Goal: Transaction & Acquisition: Obtain resource

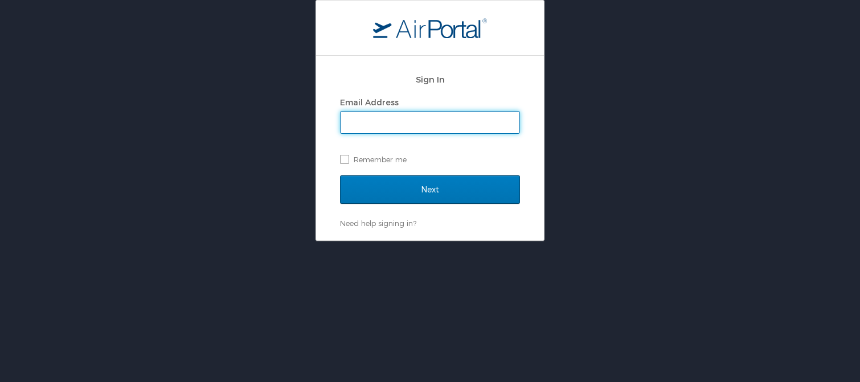
click at [363, 120] on input "Email Address" at bounding box center [429, 123] width 179 height 22
type input "rob.snyder@radiancetech.com"
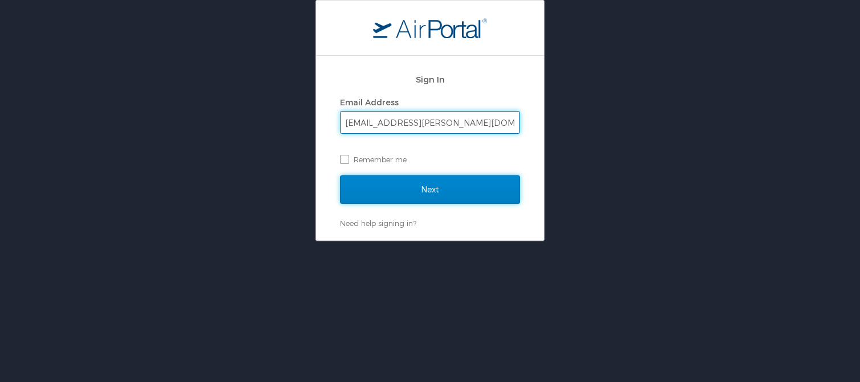
click at [432, 191] on input "Next" at bounding box center [430, 189] width 180 height 28
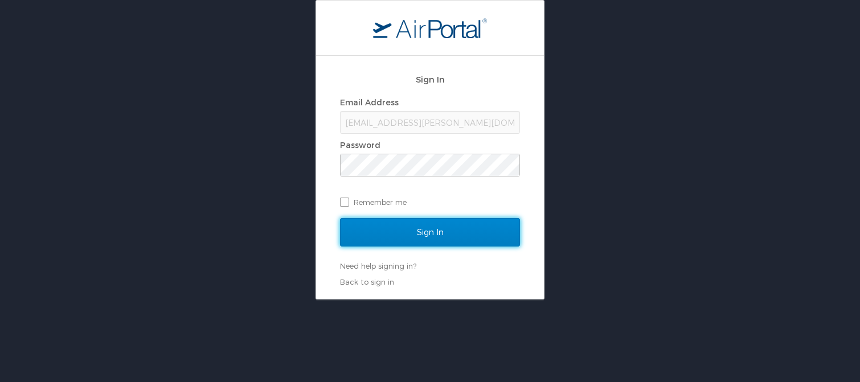
click at [435, 233] on input "Sign In" at bounding box center [430, 232] width 180 height 28
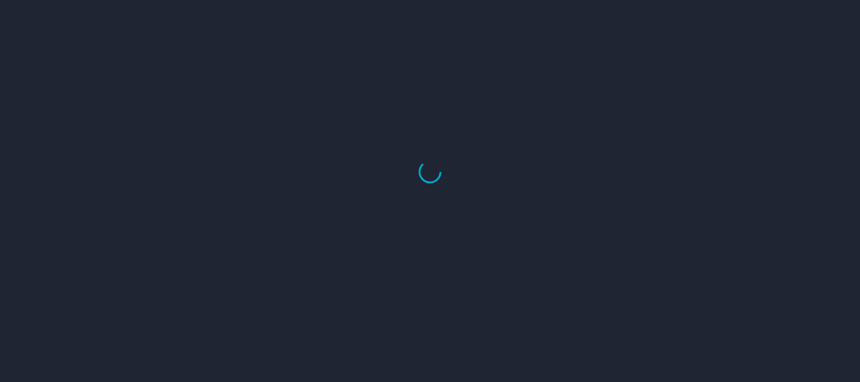
select select "US"
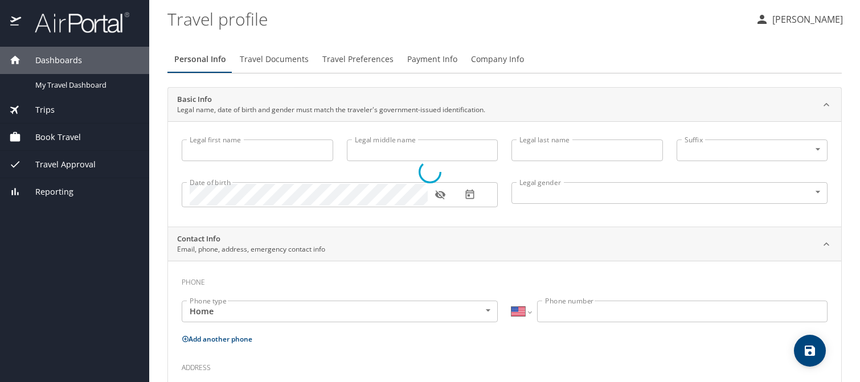
type input "Robert"
type input "Felix"
type input "Snyder"
type input "Male"
type input "Lisa"
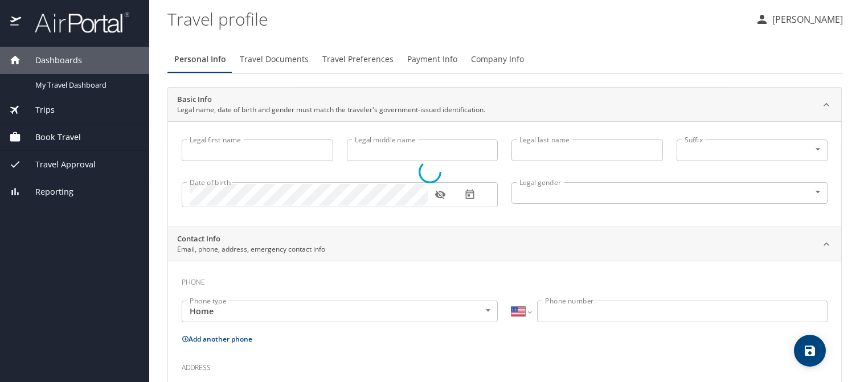
type input "Snyder"
type input "(256) 508-0098"
type input "United States of America"
type input "Alabama"
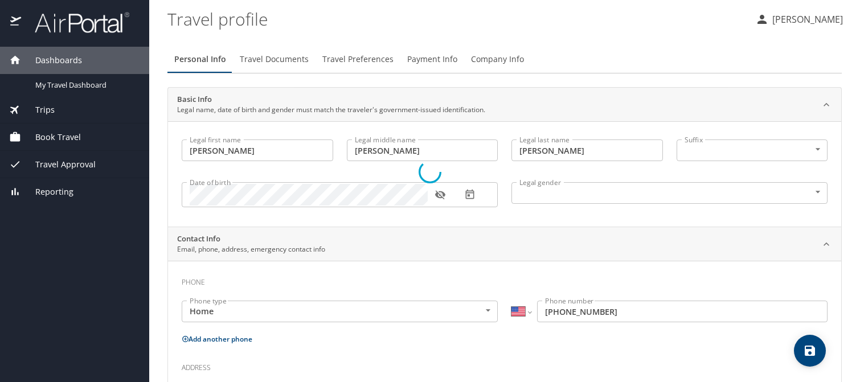
select select "US"
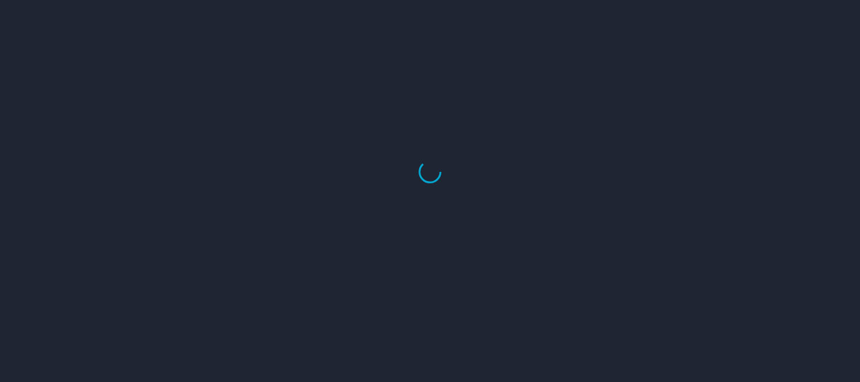
select select "US"
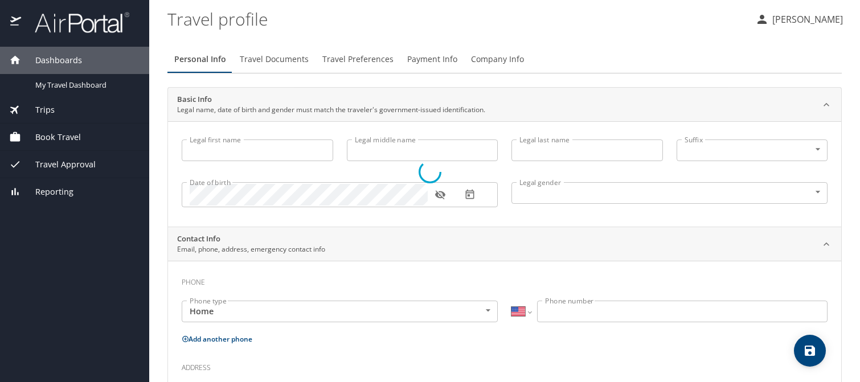
type input "Robert"
type input "Felix"
type input "Snyder"
type input "Male"
type input "Lisa"
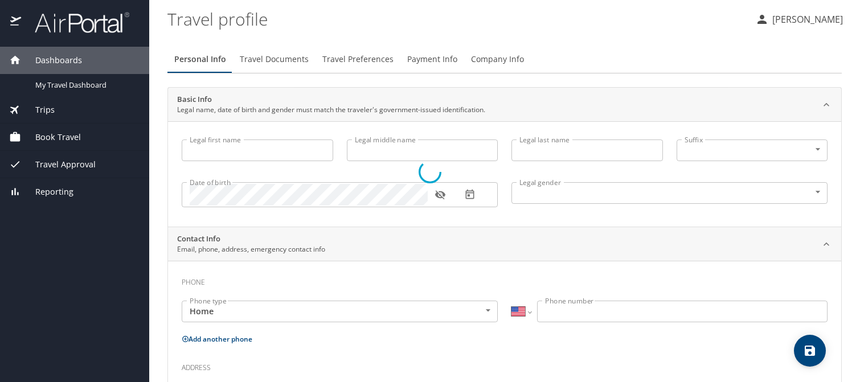
type input "Snyder"
type input "(256) 508-0098"
select select "US"
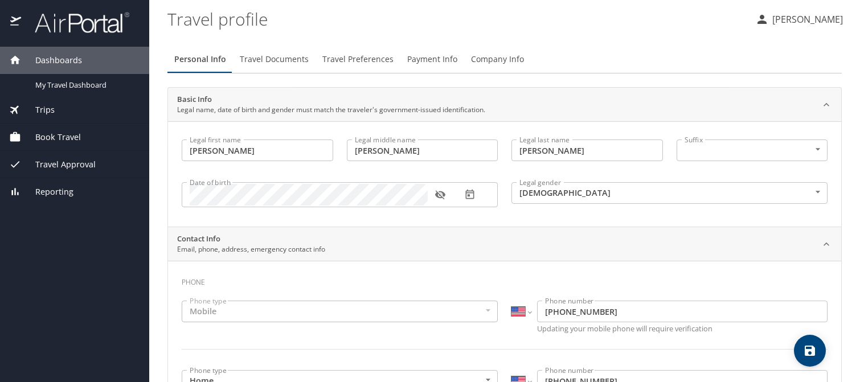
click at [52, 110] on span "Trips" at bounding box center [38, 110] width 34 height 13
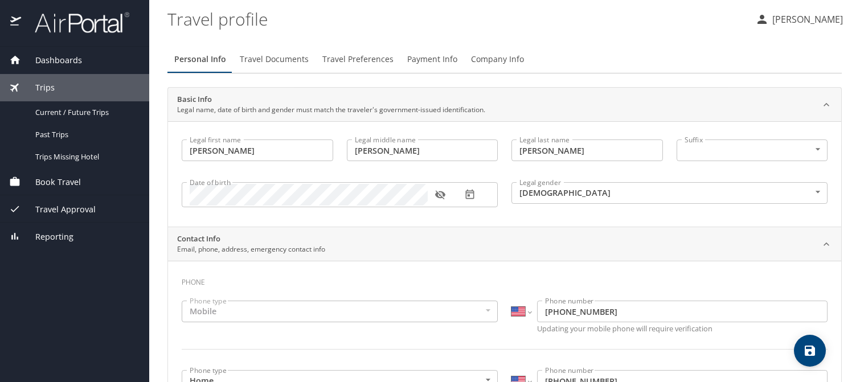
click at [43, 88] on span "Trips" at bounding box center [38, 87] width 34 height 13
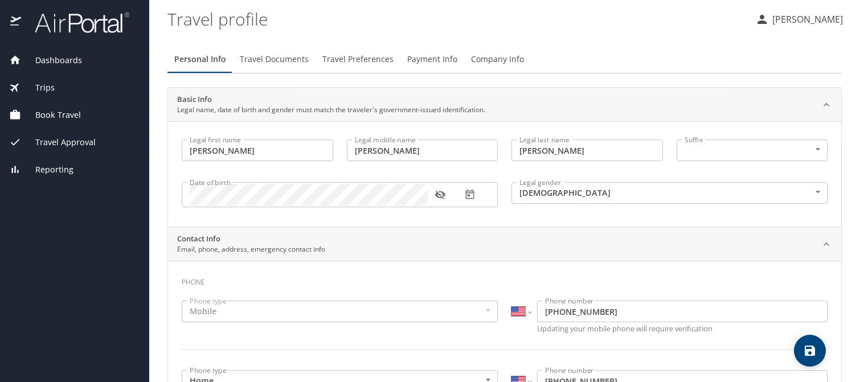
click at [53, 91] on span "Trips" at bounding box center [38, 87] width 34 height 13
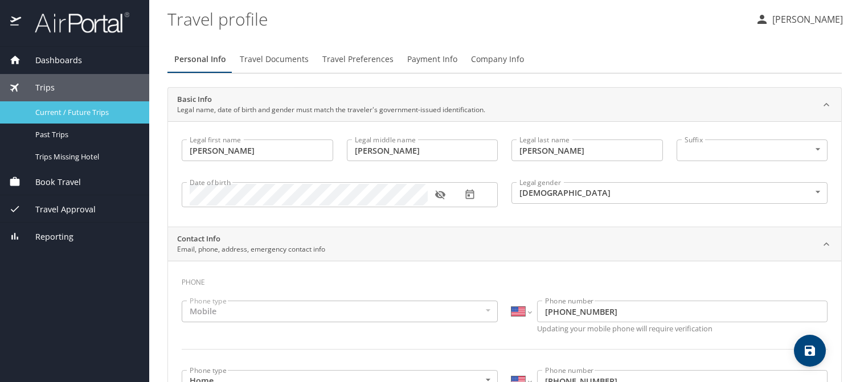
click at [63, 116] on span "Current / Future Trips" at bounding box center [85, 112] width 100 height 11
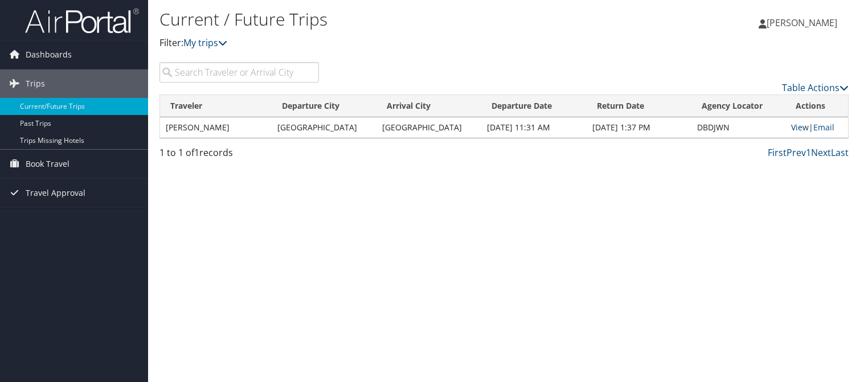
click at [791, 128] on link "View" at bounding box center [800, 127] width 18 height 11
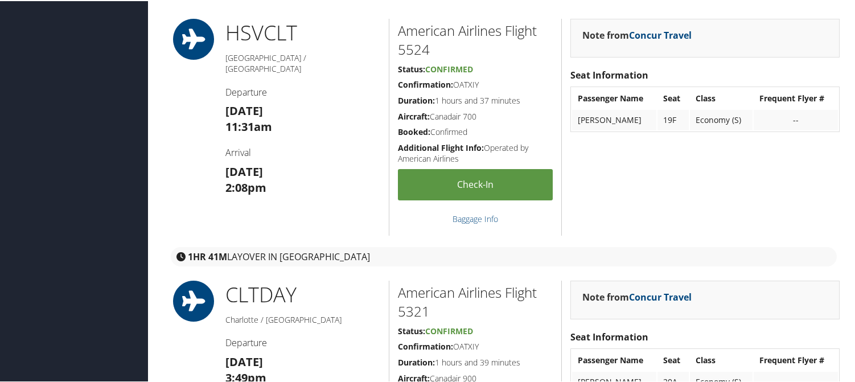
scroll to position [380, 0]
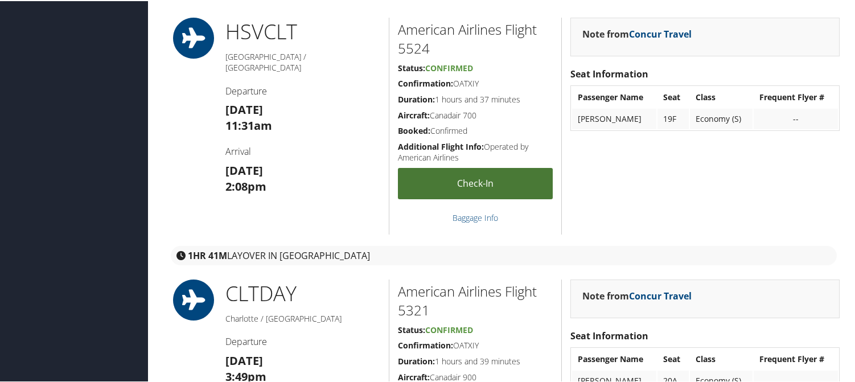
click at [501, 178] on link "Check-in" at bounding box center [475, 182] width 155 height 31
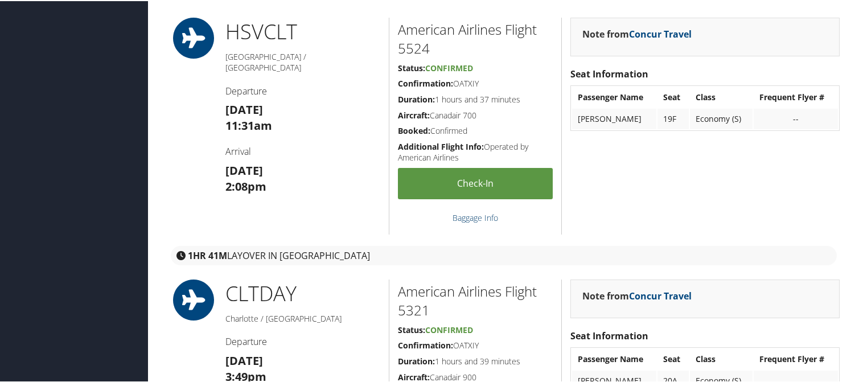
click at [483, 217] on link "Baggage Info" at bounding box center [476, 216] width 46 height 11
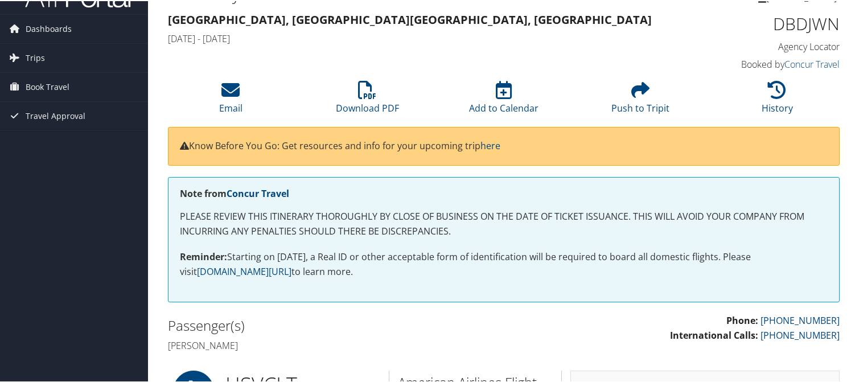
scroll to position [0, 0]
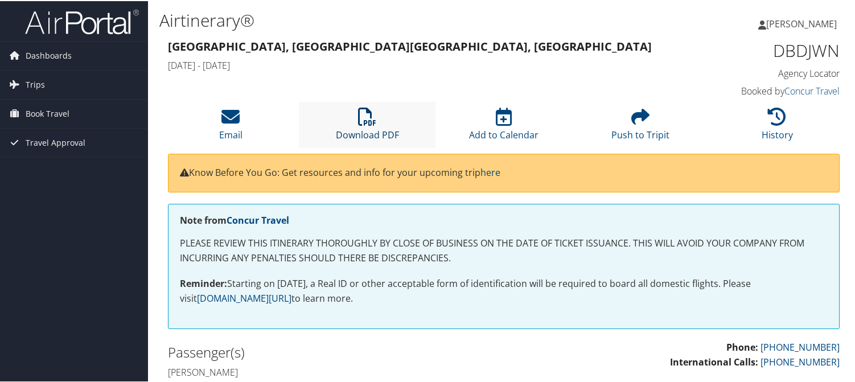
click at [368, 133] on link "Download PDF" at bounding box center [367, 126] width 63 height 27
click at [36, 80] on span "Trips" at bounding box center [35, 83] width 19 height 28
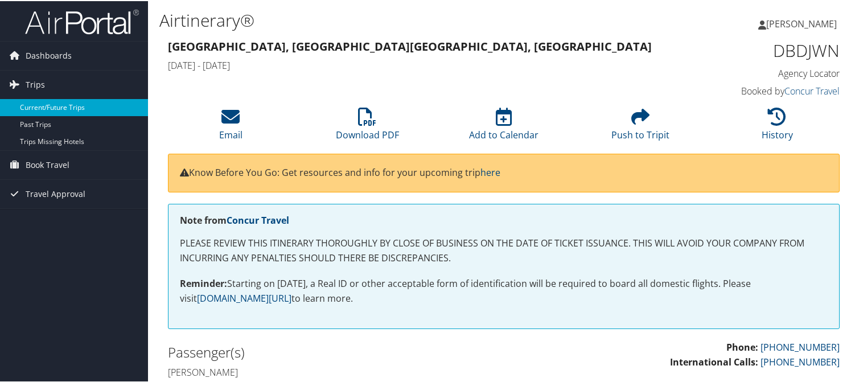
click at [52, 108] on link "Current/Future Trips" at bounding box center [74, 106] width 148 height 17
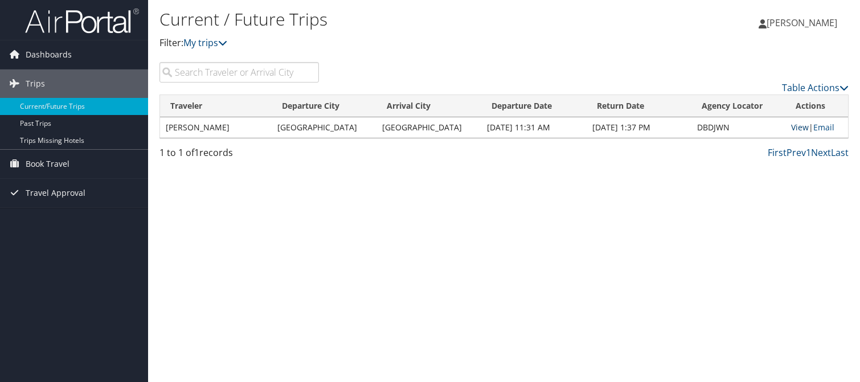
click at [797, 126] on link "View" at bounding box center [800, 127] width 18 height 11
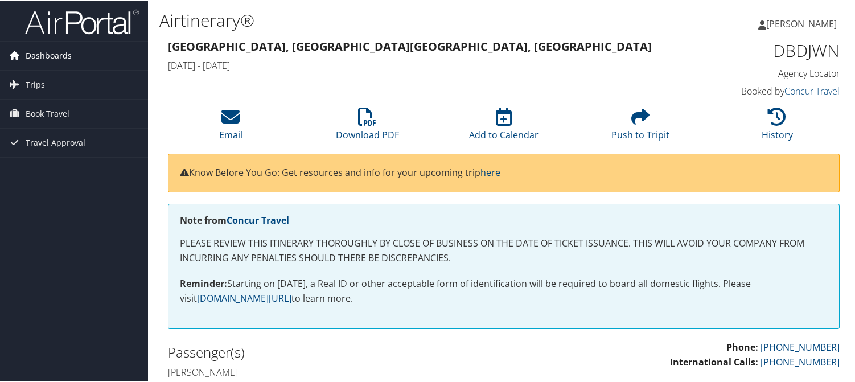
click at [54, 57] on span "Dashboards" at bounding box center [49, 54] width 46 height 28
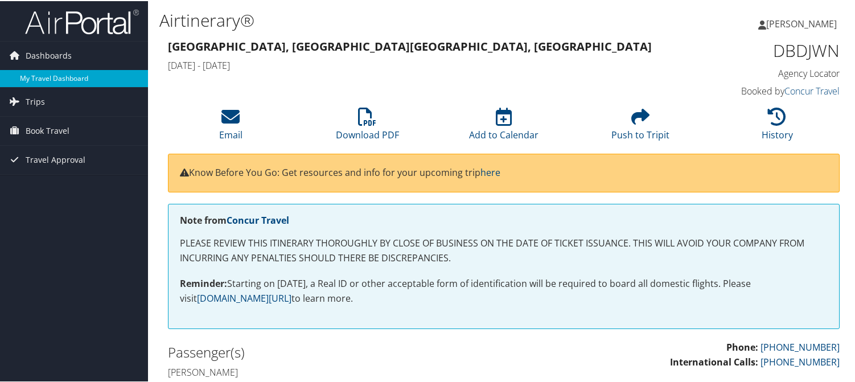
click at [59, 81] on link "My Travel Dashboard" at bounding box center [74, 77] width 148 height 17
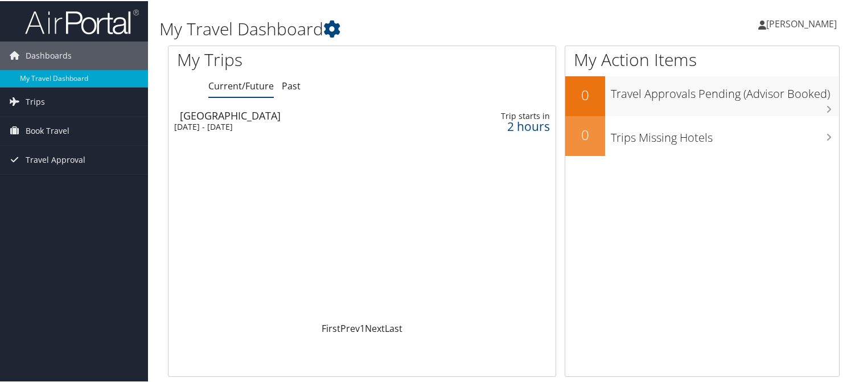
click at [798, 24] on span "[PERSON_NAME]" at bounding box center [801, 23] width 71 height 13
click at [775, 101] on link "View Travel Profile" at bounding box center [771, 101] width 127 height 19
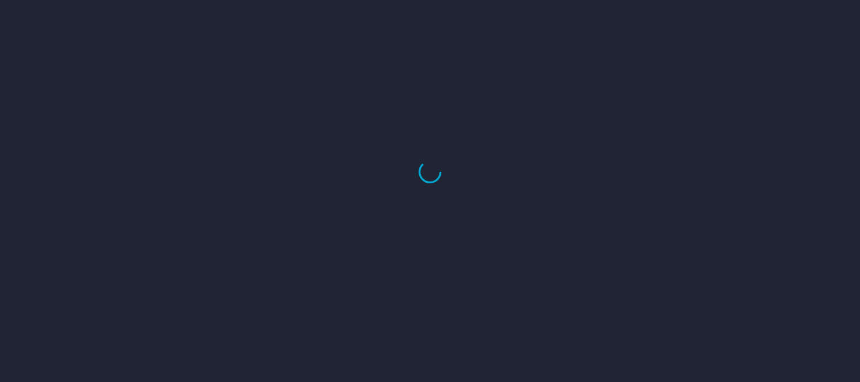
select select "US"
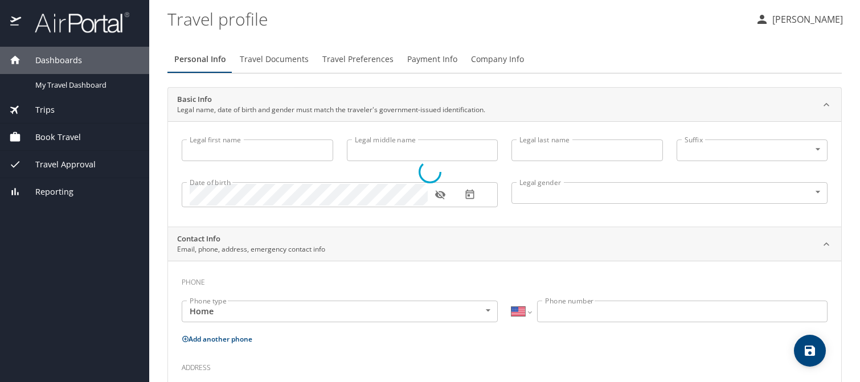
type input "[PERSON_NAME]"
type input "Snyder"
type input "Male"
type input "Lisa"
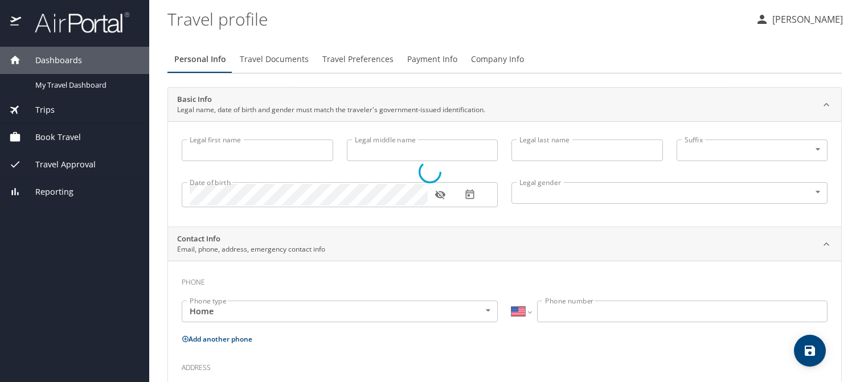
type input "Snyder"
type input "(256) 508-0098"
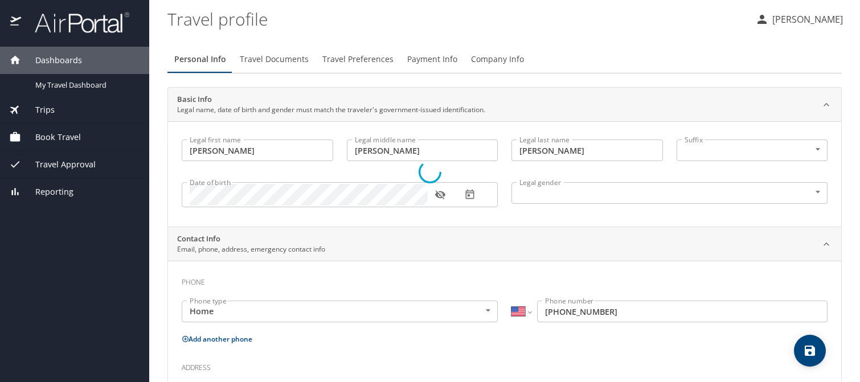
select select "US"
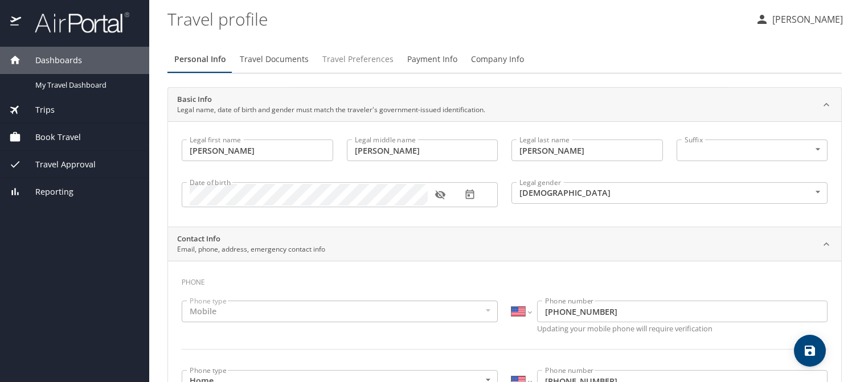
click at [361, 60] on span "Travel Preferences" at bounding box center [357, 59] width 71 height 14
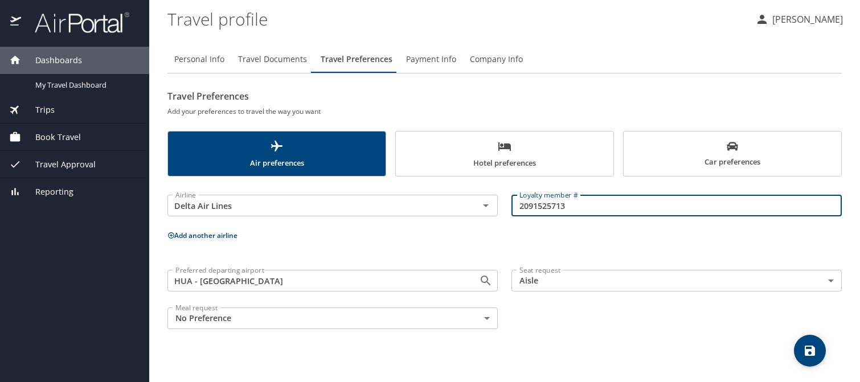
drag, startPoint x: 578, startPoint y: 207, endPoint x: 508, endPoint y: 207, distance: 70.6
click at [508, 207] on div "Loyalty member # 2091525713 Loyalty member #" at bounding box center [676, 205] width 344 height 45
click at [221, 235] on button "Add another airline" at bounding box center [202, 236] width 70 height 10
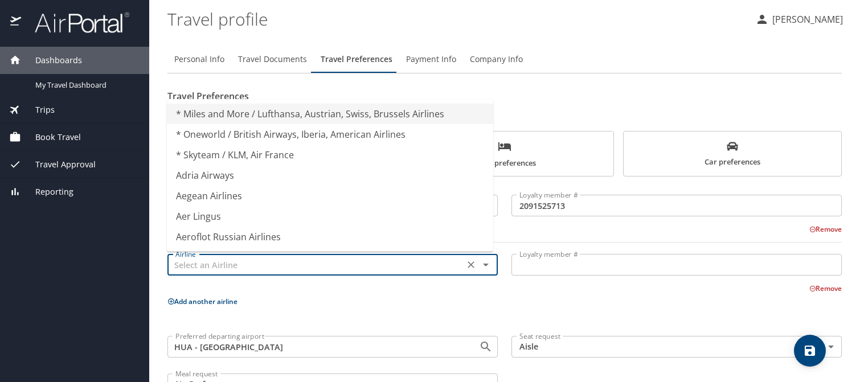
click at [216, 269] on input "text" at bounding box center [316, 264] width 290 height 15
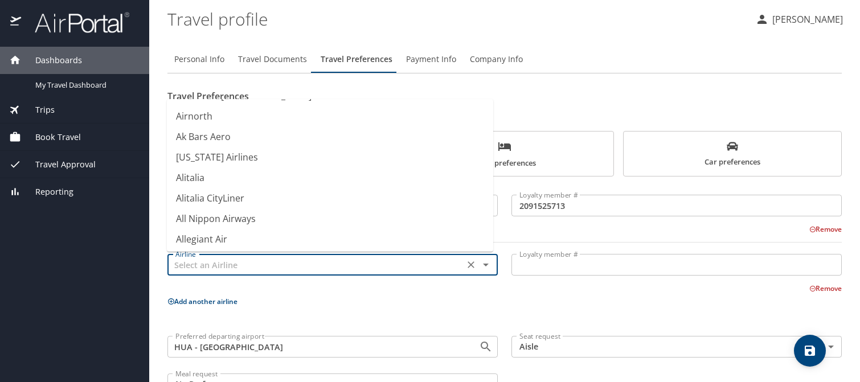
scroll to position [1613, 0]
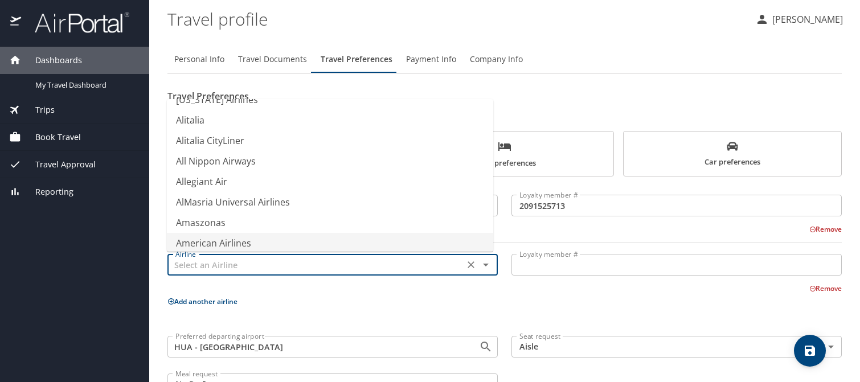
click at [235, 241] on li "American Airlines" at bounding box center [330, 243] width 326 height 20
type input "American Airlines"
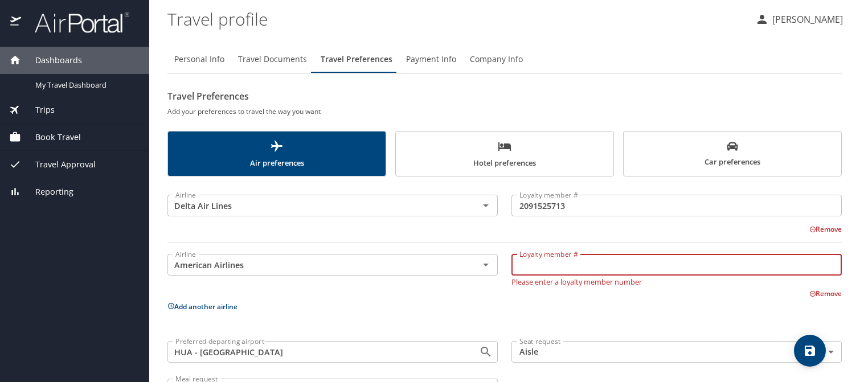
click at [535, 265] on input "Loyalty member #" at bounding box center [676, 265] width 330 height 22
type input "DC0E224"
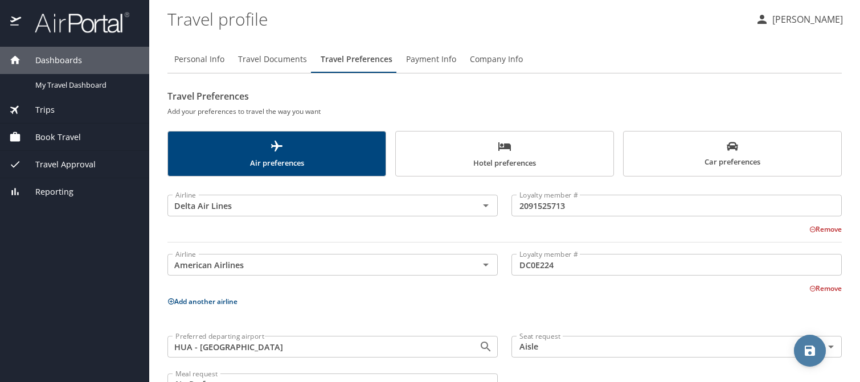
click at [807, 352] on icon "save" at bounding box center [810, 351] width 14 height 14
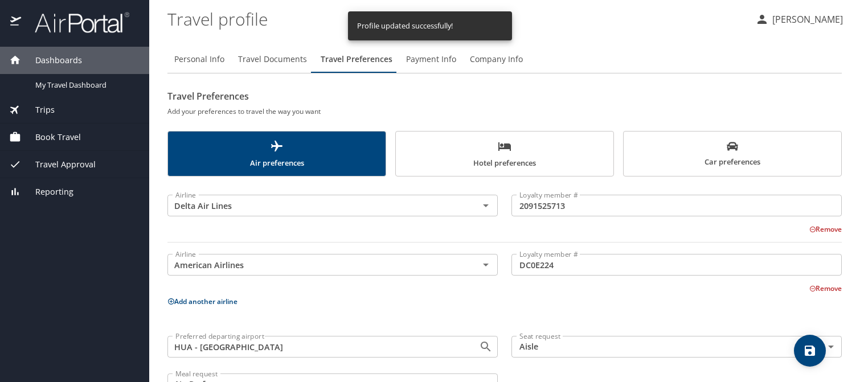
click at [719, 157] on span "Car preferences" at bounding box center [732, 155] width 204 height 28
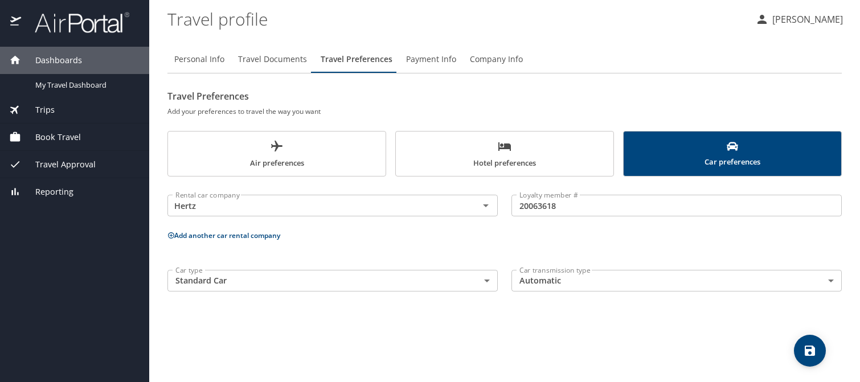
click at [44, 112] on span "Trips" at bounding box center [38, 110] width 34 height 13
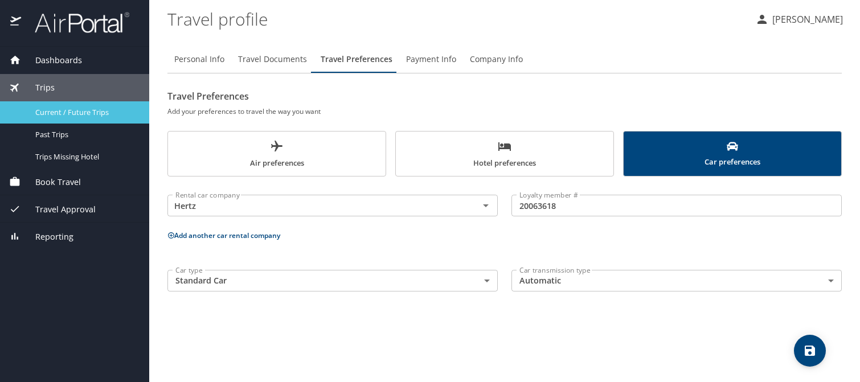
click at [67, 112] on span "Current / Future Trips" at bounding box center [85, 112] width 100 height 11
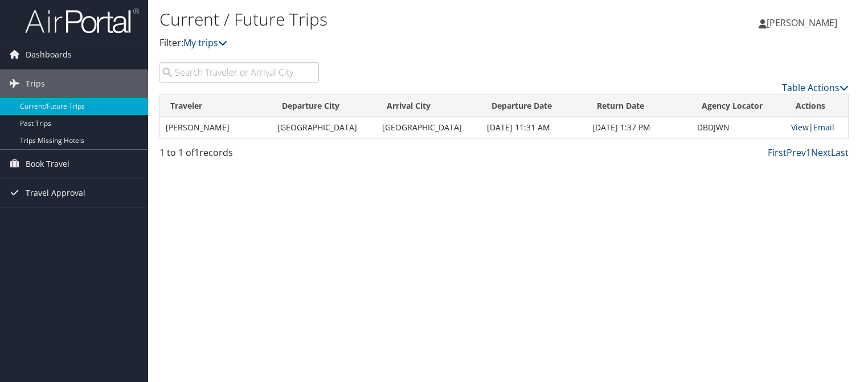
click at [792, 129] on link "View" at bounding box center [800, 127] width 18 height 11
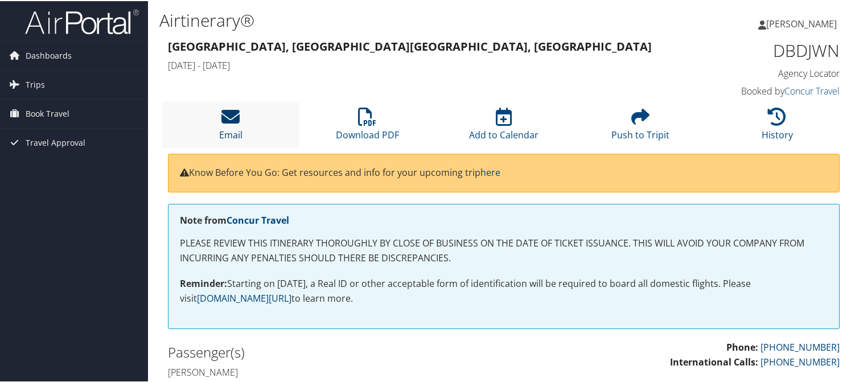
click at [236, 121] on icon at bounding box center [230, 115] width 18 height 18
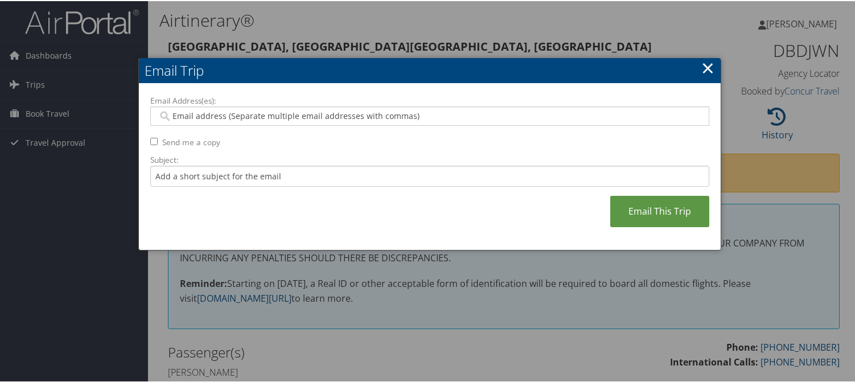
click at [150, 141] on input "Send me a copy" at bounding box center [153, 140] width 7 height 7
checkbox input "true"
click at [218, 116] on input "Email Address(es):" at bounding box center [430, 114] width 544 height 11
type input "[EMAIL_ADDRESS][PERSON_NAME][DOMAIN_NAME]"
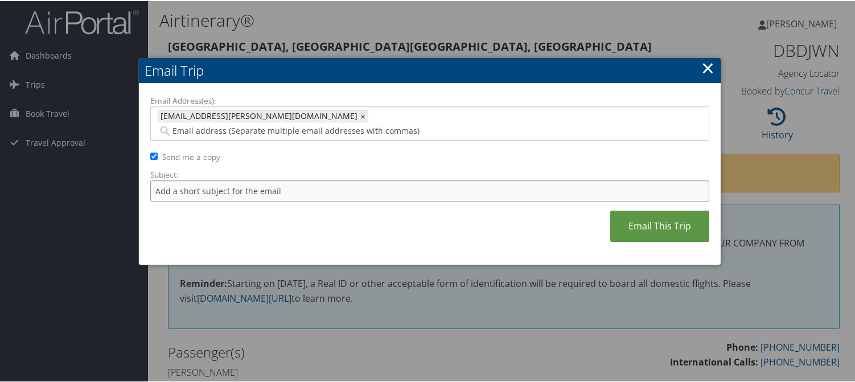
click at [251, 179] on input "Subject:" at bounding box center [429, 189] width 559 height 21
type input "itinerary"
type input "[EMAIL_ADDRESS][PERSON_NAME][DOMAIN_NAME]"
click at [151, 179] on input "itinerary" at bounding box center [429, 189] width 559 height 21
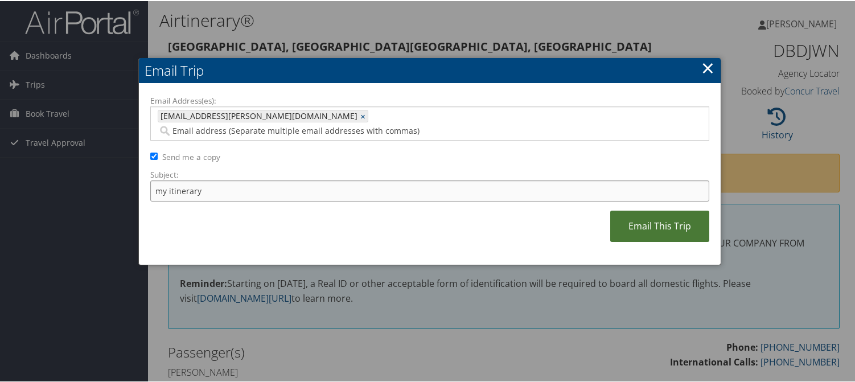
type input "my itinerary"
click at [655, 214] on link "Email This Trip" at bounding box center [659, 224] width 99 height 31
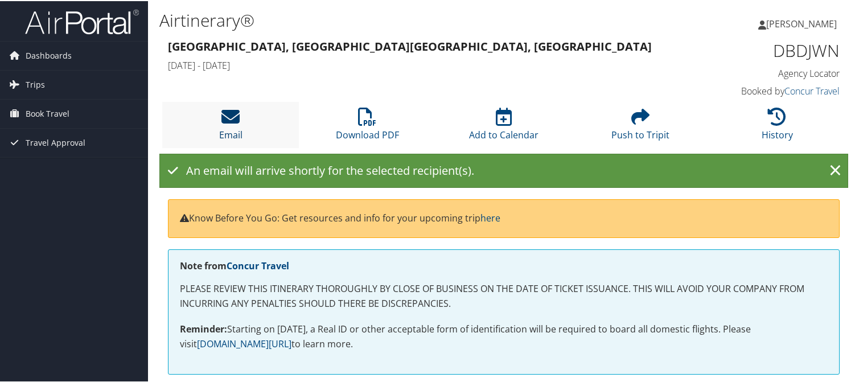
click at [225, 120] on icon at bounding box center [230, 115] width 18 height 18
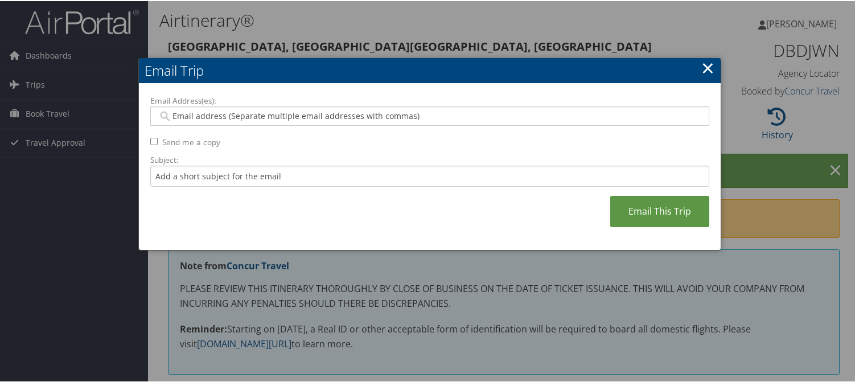
click at [225, 115] on input "Email Address(es):" at bounding box center [430, 114] width 544 height 11
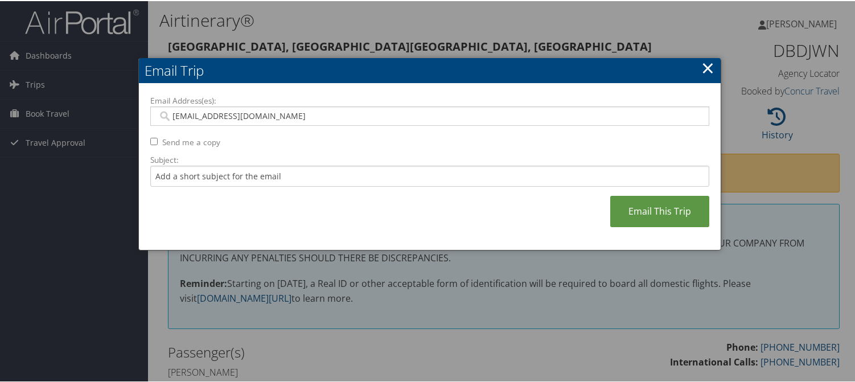
type input "[EMAIL_ADDRESS][DOMAIN_NAME]"
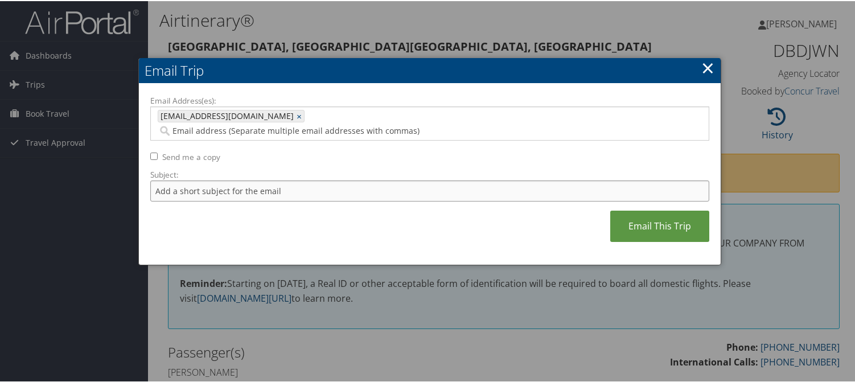
drag, startPoint x: 167, startPoint y: 183, endPoint x: 168, endPoint y: 176, distance: 6.4
click at [168, 179] on input "Subject:" at bounding box center [429, 189] width 559 height 21
type input "my itinerary"
type input "[EMAIL_ADDRESS][PERSON_NAME][DOMAIN_NAME]"
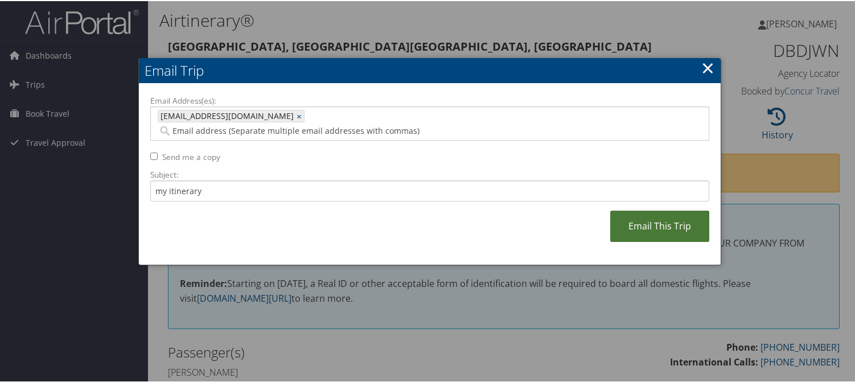
click at [654, 212] on link "Email This Trip" at bounding box center [659, 224] width 99 height 31
